Goal: Information Seeking & Learning: Learn about a topic

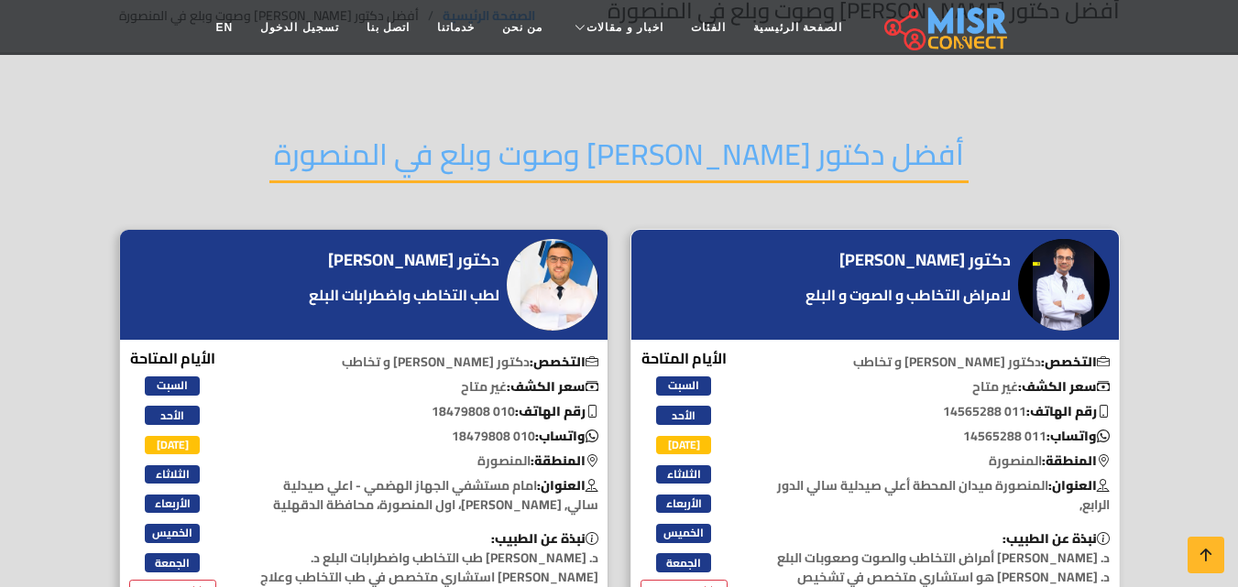
scroll to position [183, 0]
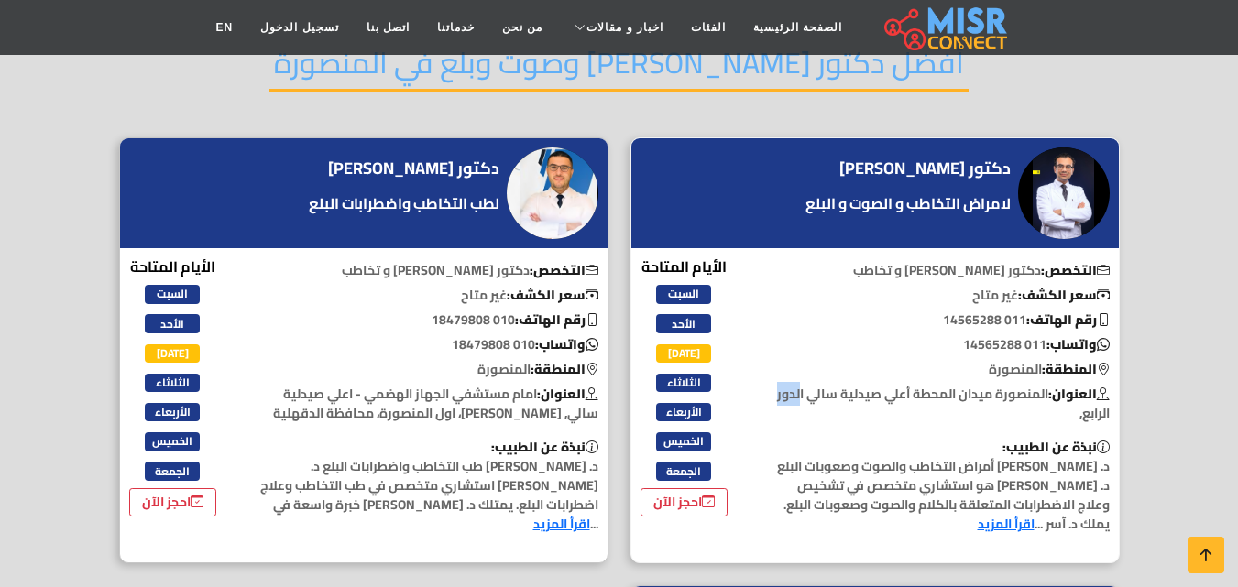
drag, startPoint x: 937, startPoint y: 395, endPoint x: 895, endPoint y: 396, distance: 42.2
click at [900, 398] on p "العنوان: المنصورة ميدان المحطة أعلي صيدلية سالي الدور الرابع," at bounding box center [939, 404] width 360 height 38
click at [863, 436] on div "التخصص: دكتور [PERSON_NAME] و تخاطب سعر الكشف: غير متاح رقم الهاتف: 011 1456528…" at bounding box center [939, 402] width 382 height 293
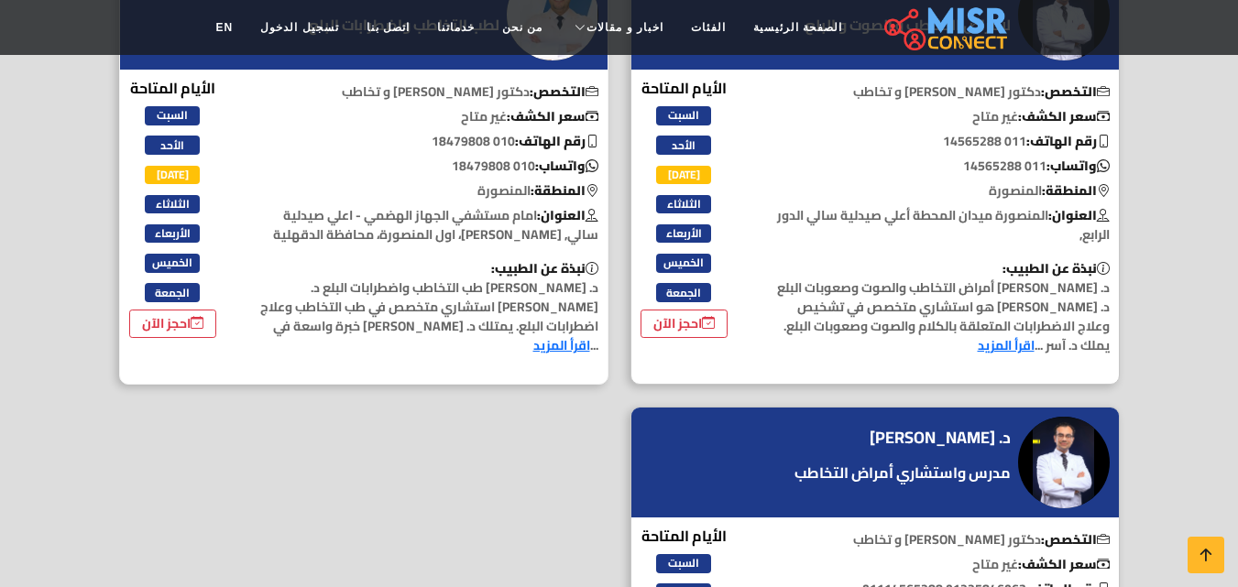
scroll to position [367, 0]
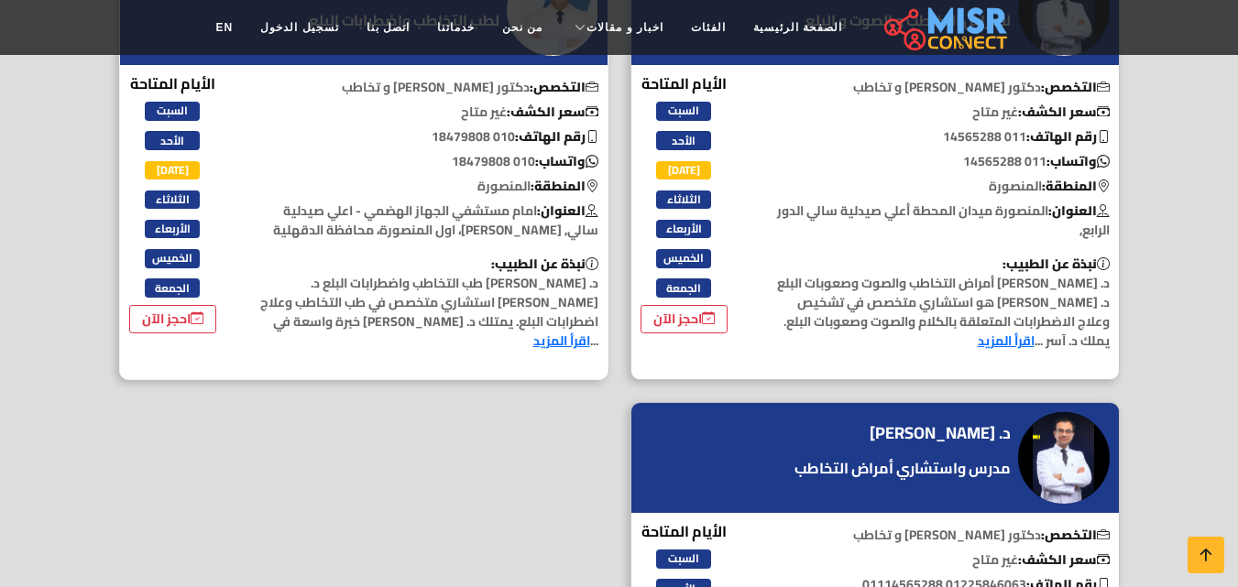
click at [533, 329] on link "اقرأ المزيد" at bounding box center [561, 341] width 57 height 24
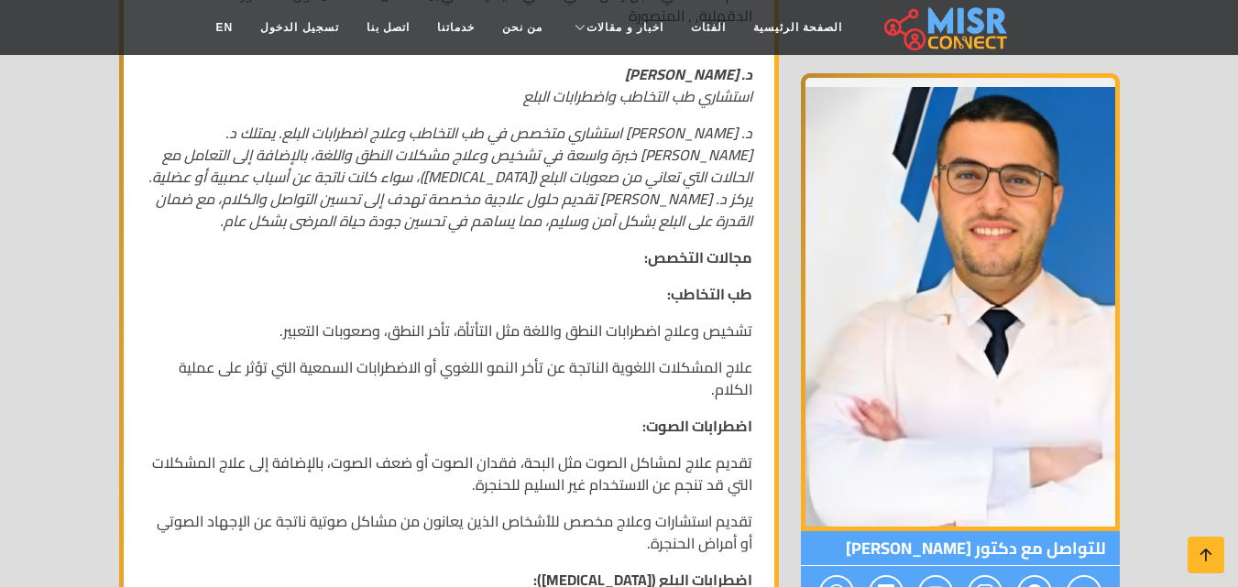
scroll to position [550, 0]
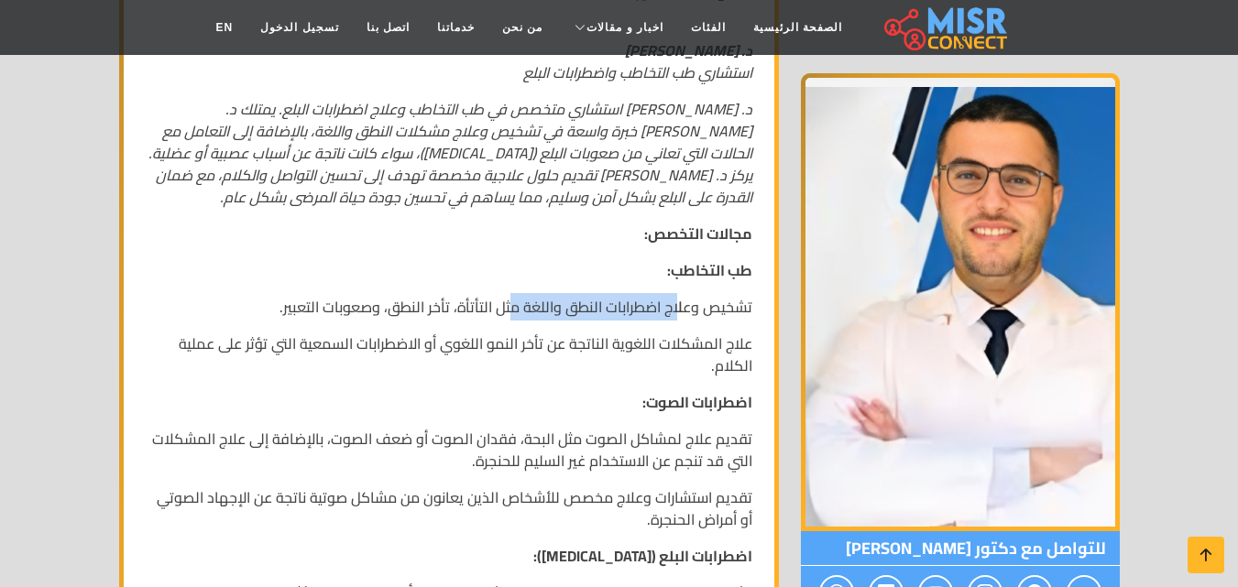
drag, startPoint x: 678, startPoint y: 309, endPoint x: 513, endPoint y: 308, distance: 164.9
click at [513, 308] on p "تشخيص وعلاج اضطرابات النطق واللغة مثل التأتأة، تأخر النطق، وصعوبات التعبير." at bounding box center [449, 307] width 607 height 22
click at [605, 394] on p "اضطرابات الصوت:" at bounding box center [449, 402] width 607 height 22
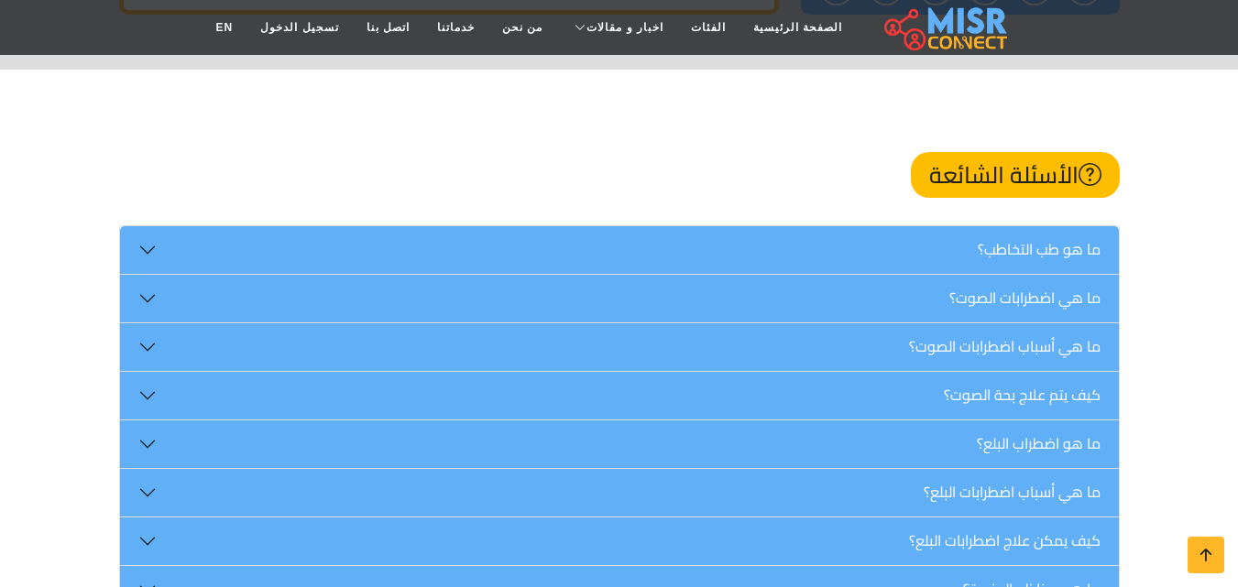
scroll to position [1466, 0]
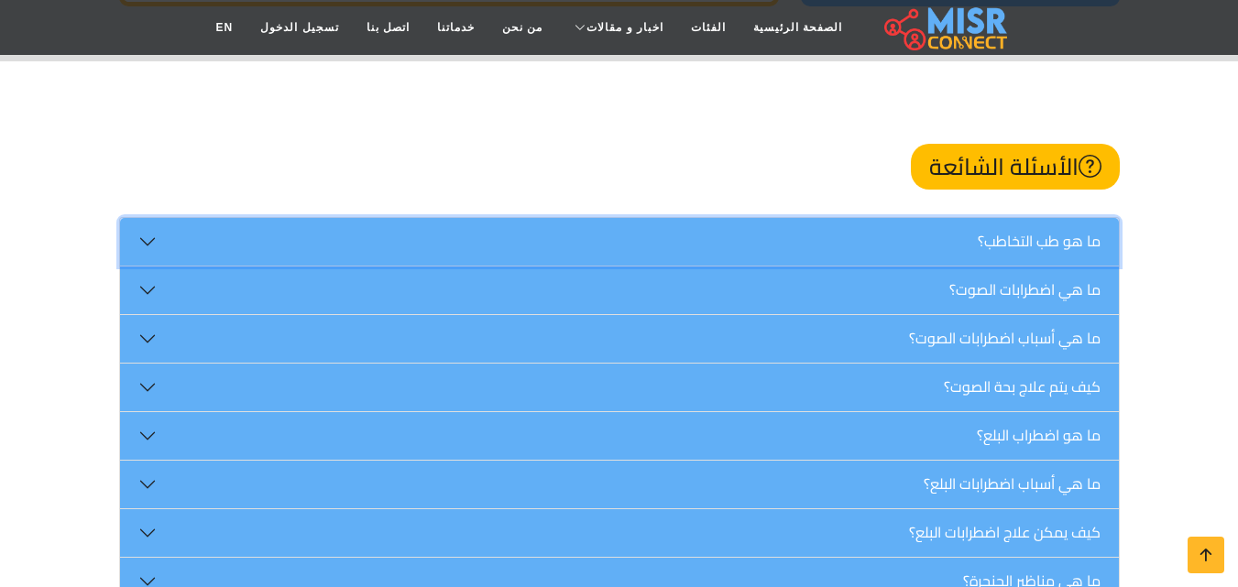
click at [976, 239] on button "ما هو طب التخاطب؟" at bounding box center [619, 242] width 999 height 48
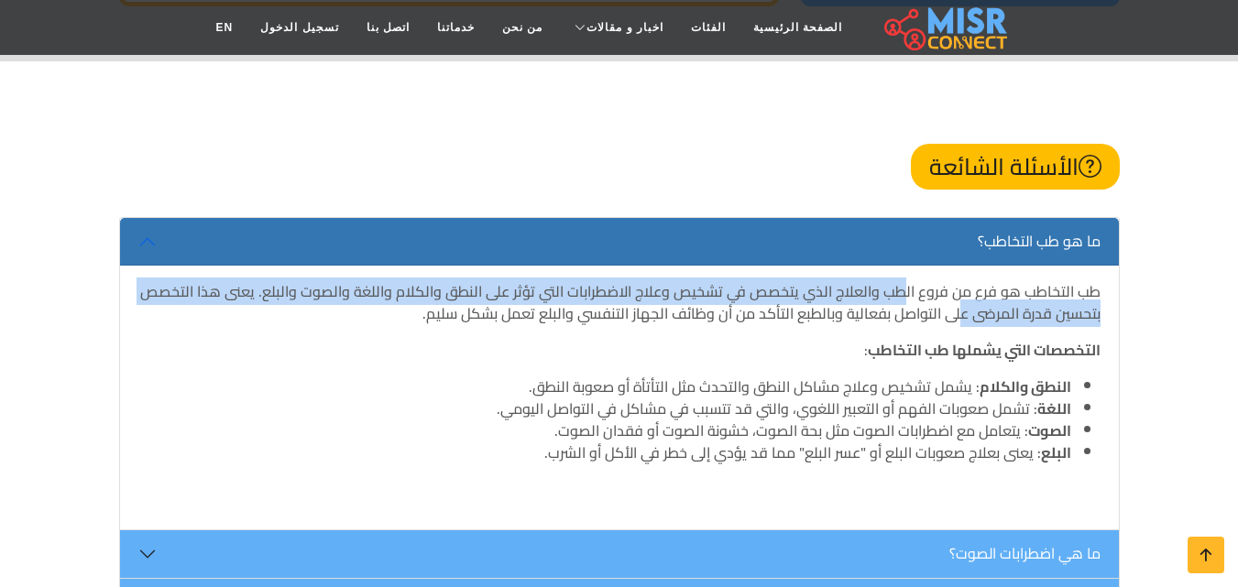
drag, startPoint x: 961, startPoint y: 306, endPoint x: 911, endPoint y: 301, distance: 50.6
click at [911, 301] on p "طب التخاطب هو فرع من فروع الطب والعلاج الذي يتخصص في تشخيص وعلاج الاضطرابات الت…" at bounding box center [619, 302] width 962 height 44
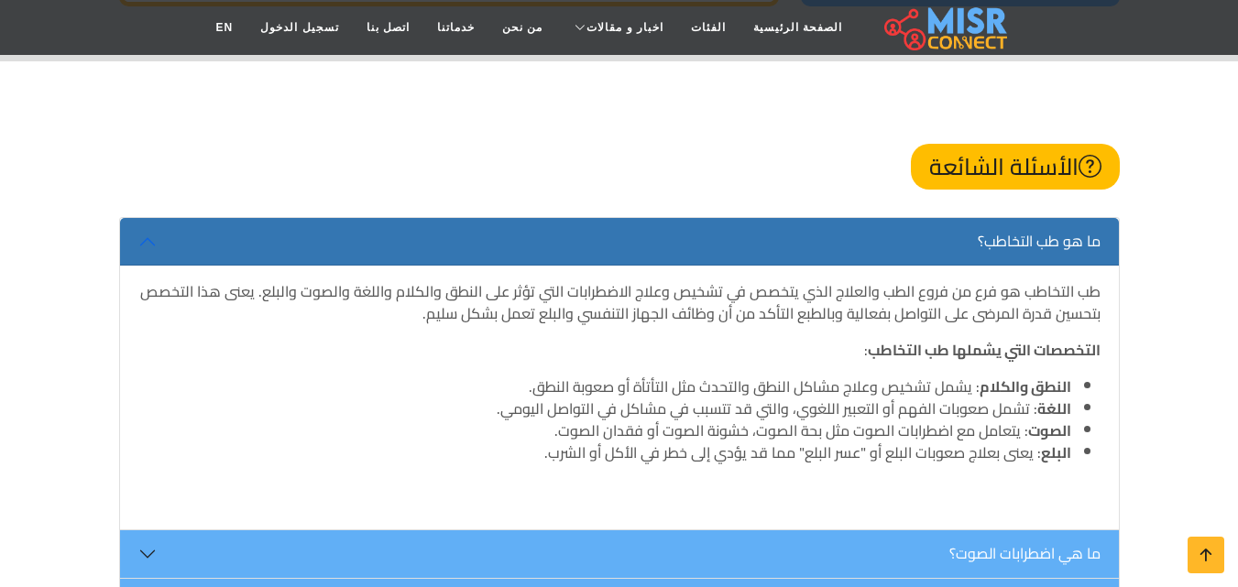
click at [868, 349] on strong "التخصصات التي يشملها طب التخاطب" at bounding box center [984, 349] width 233 height 27
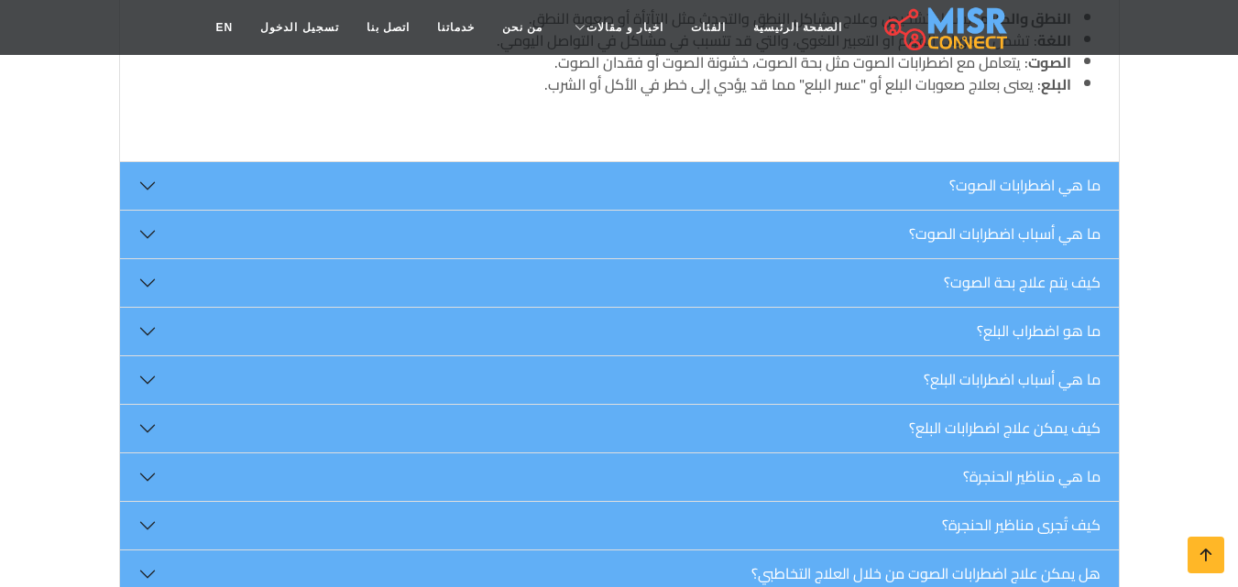
scroll to position [1833, 0]
click at [1004, 185] on button "ما هي اضطرابات الصوت؟" at bounding box center [619, 188] width 999 height 48
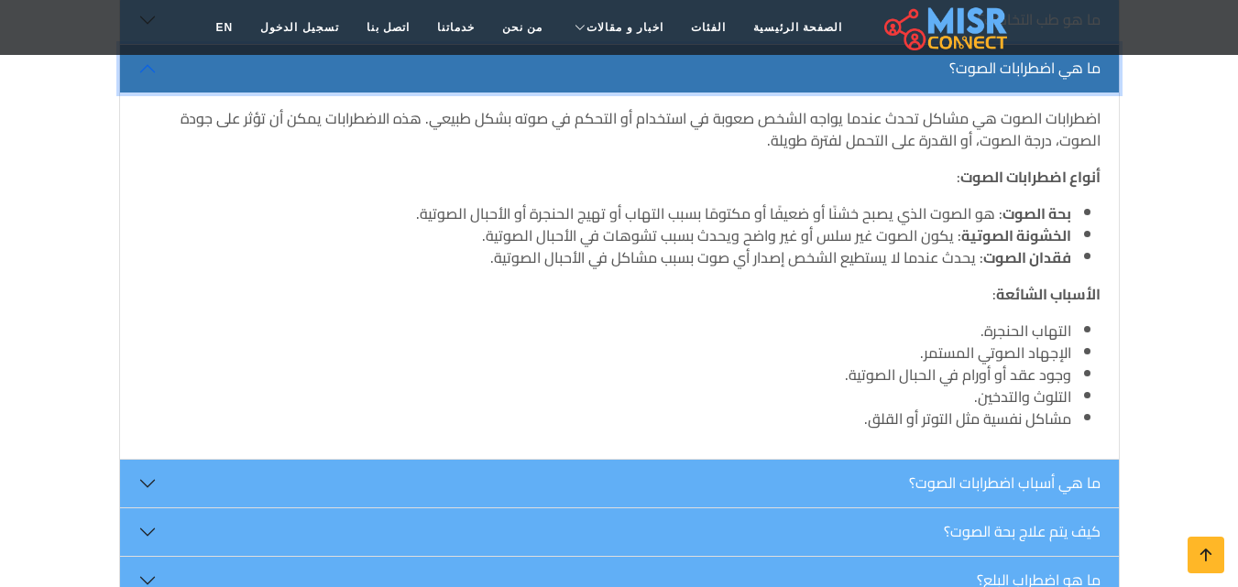
scroll to position [1558, 0]
